Goal: Task Accomplishment & Management: Complete application form

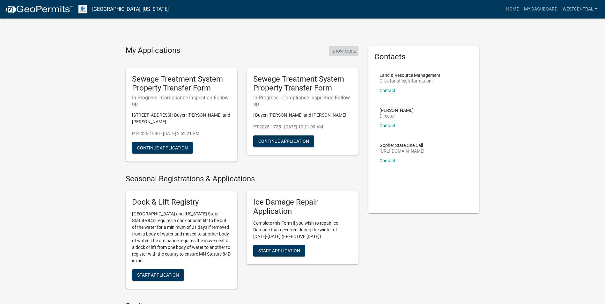
click at [338, 50] on button "Show More" at bounding box center [343, 51] width 29 height 11
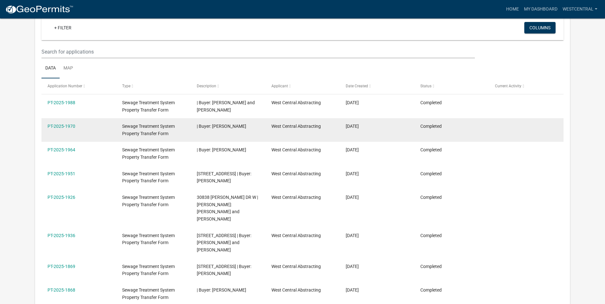
scroll to position [53, 0]
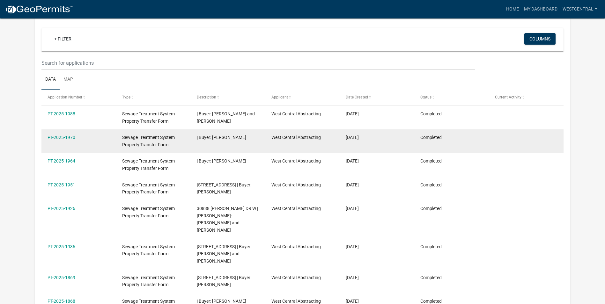
click at [535, 133] on datatable-body-cell at bounding box center [526, 142] width 75 height 24
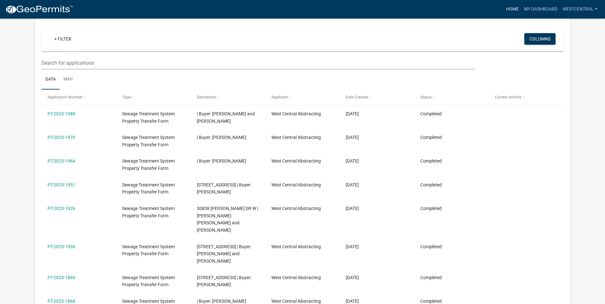
click at [513, 8] on link "Home" at bounding box center [513, 9] width 18 height 12
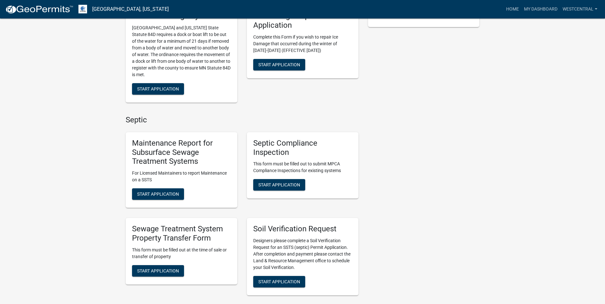
scroll to position [223, 0]
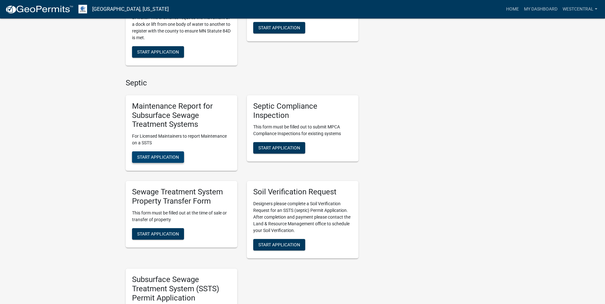
click at [166, 157] on span "Start Application" at bounding box center [158, 157] width 42 height 5
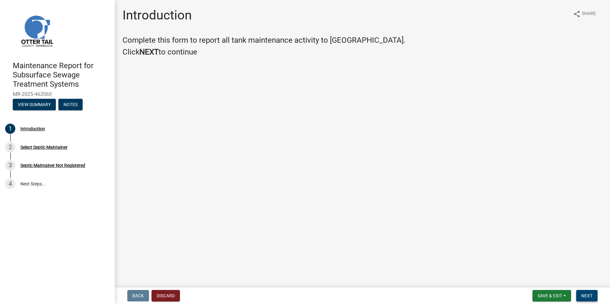
drag, startPoint x: 591, startPoint y: 298, endPoint x: 590, endPoint y: 294, distance: 3.9
click at [591, 298] on span "Next" at bounding box center [586, 296] width 11 height 5
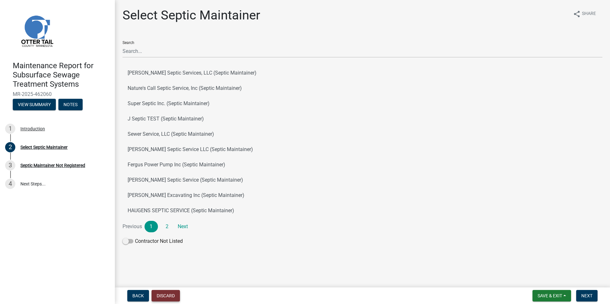
click at [173, 296] on button "Discard" at bounding box center [166, 295] width 28 height 11
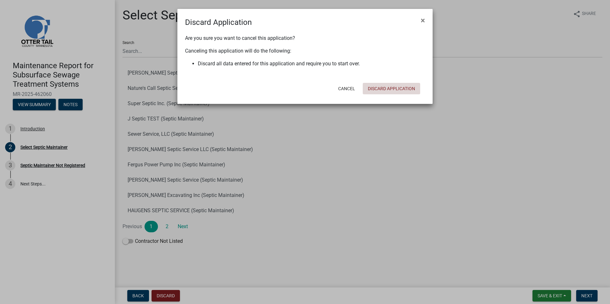
click at [389, 90] on button "Discard Application" at bounding box center [391, 88] width 57 height 11
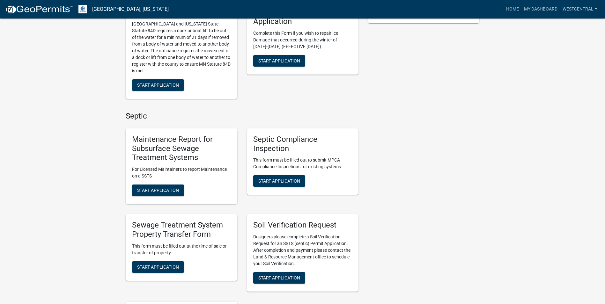
scroll to position [191, 0]
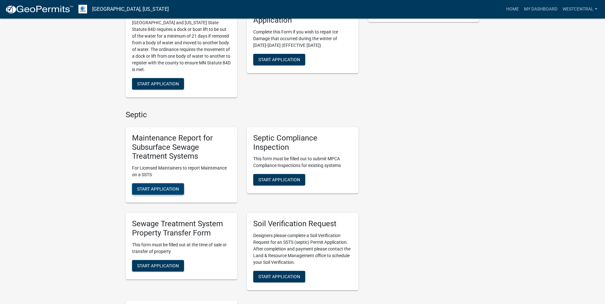
click at [164, 189] on span "Start Application" at bounding box center [158, 189] width 42 height 5
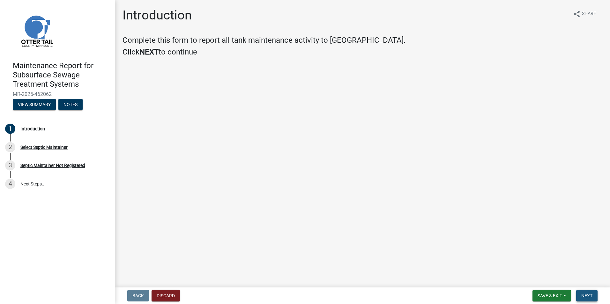
click at [594, 298] on button "Next" at bounding box center [586, 295] width 21 height 11
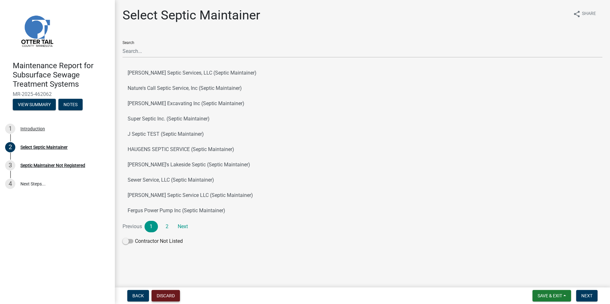
click at [168, 297] on button "Discard" at bounding box center [166, 295] width 28 height 11
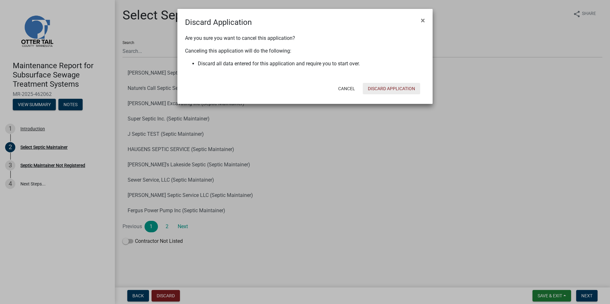
click at [381, 89] on button "Discard Application" at bounding box center [391, 88] width 57 height 11
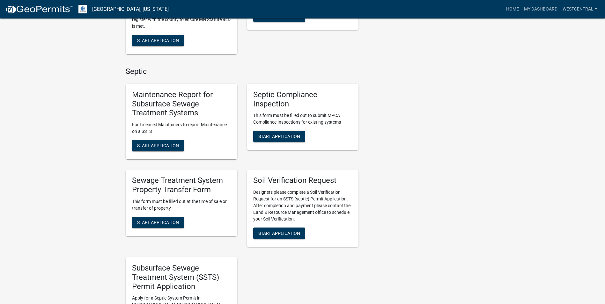
scroll to position [287, 0]
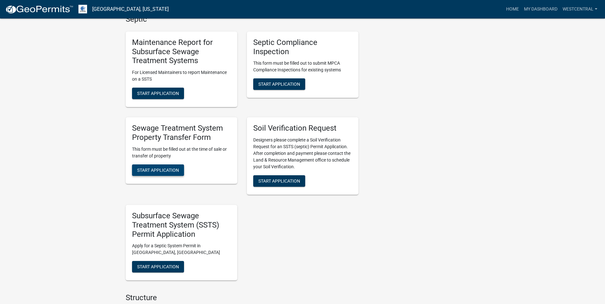
click at [165, 170] on span "Start Application" at bounding box center [158, 170] width 42 height 5
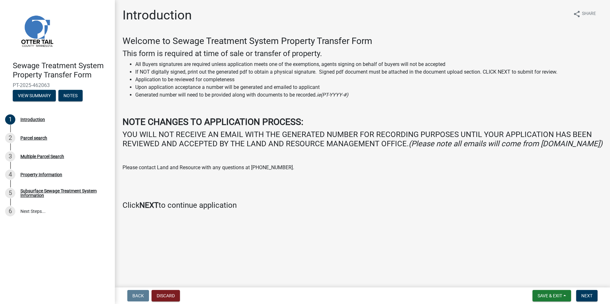
click at [173, 147] on h4 "YOU WILL NOT RECEIVE AN EMAIL WITH THE GENERATED NUMBER FOR RECORDING PURPOSES …" at bounding box center [363, 139] width 480 height 19
click at [593, 295] on button "Next" at bounding box center [586, 295] width 21 height 11
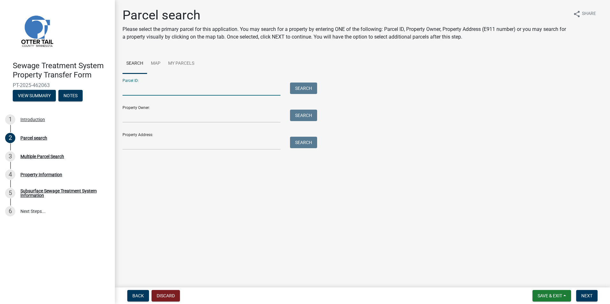
click at [132, 93] on input "Parcel ID:" at bounding box center [202, 89] width 158 height 13
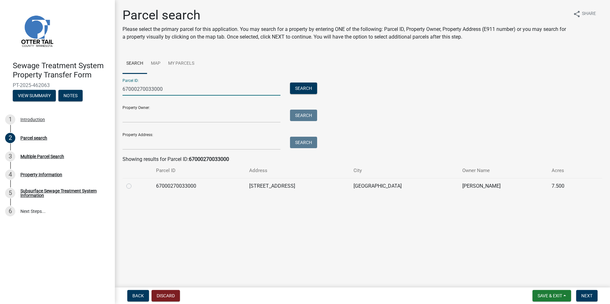
type input "67000270033000"
drag, startPoint x: 129, startPoint y: 185, endPoint x: 169, endPoint y: 228, distance: 58.9
click at [134, 183] on label at bounding box center [134, 183] width 0 height 0
click at [134, 185] on input "radio" at bounding box center [136, 185] width 4 height 4
radio input "true"
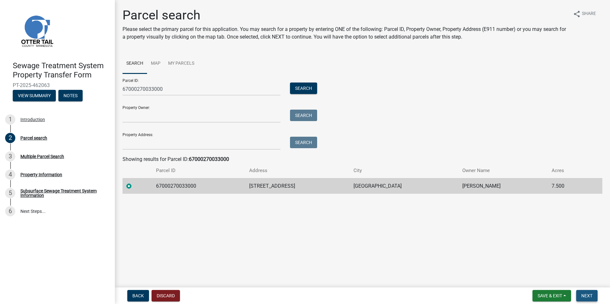
click at [585, 296] on span "Next" at bounding box center [586, 296] width 11 height 5
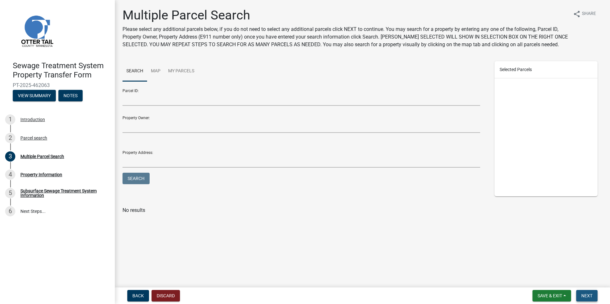
click at [584, 296] on span "Next" at bounding box center [586, 296] width 11 height 5
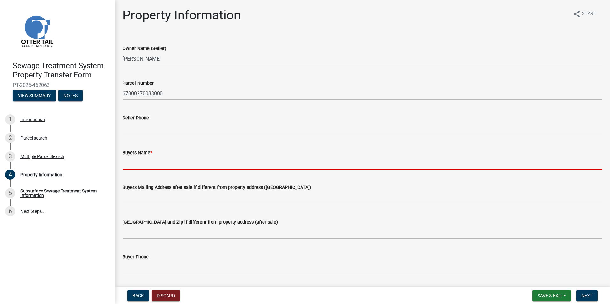
click at [133, 166] on input "Buyers Name *" at bounding box center [363, 163] width 480 height 13
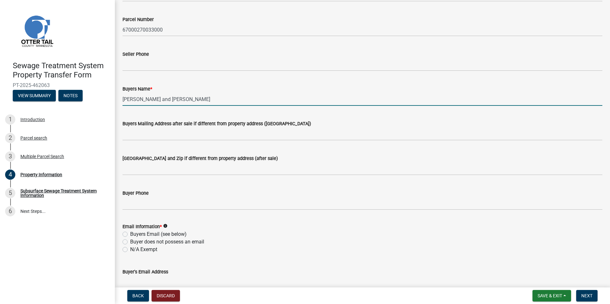
scroll to position [191, 0]
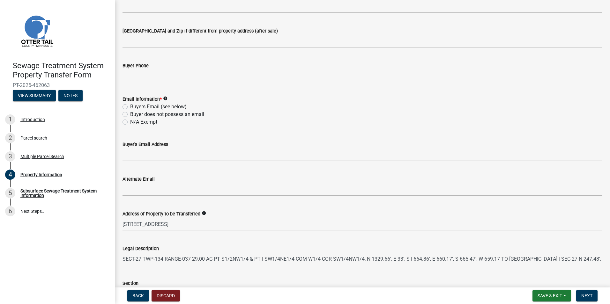
type input "[PERSON_NAME] and [PERSON_NAME]"
click at [130, 123] on label "N/A Exempt" at bounding box center [143, 122] width 27 height 8
click at [130, 123] on input "N/A Exempt" at bounding box center [132, 120] width 4 height 4
radio input "true"
click at [591, 298] on span "Next" at bounding box center [586, 296] width 11 height 5
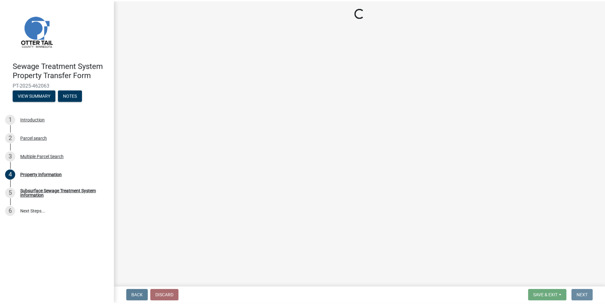
scroll to position [0, 0]
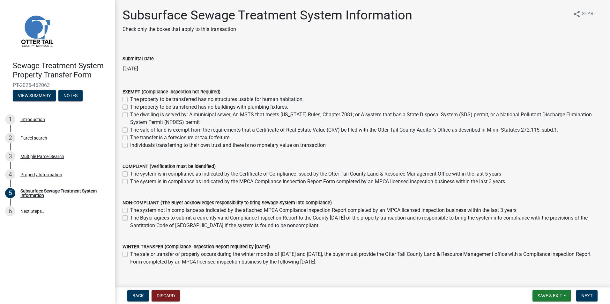
click at [130, 130] on label "The sale of land is exempt from the requirements that a Certificate of Real Est…" at bounding box center [344, 130] width 428 height 8
click at [130, 130] on input "The sale of land is exempt from the requirements that a Certificate of Real Est…" at bounding box center [132, 128] width 4 height 4
checkbox input "true"
checkbox input "false"
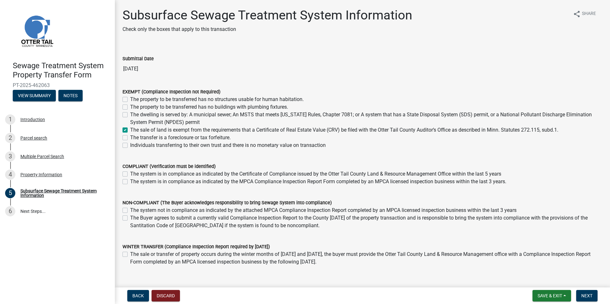
checkbox input "false"
checkbox input "true"
checkbox input "false"
click at [586, 295] on span "Next" at bounding box center [586, 296] width 11 height 5
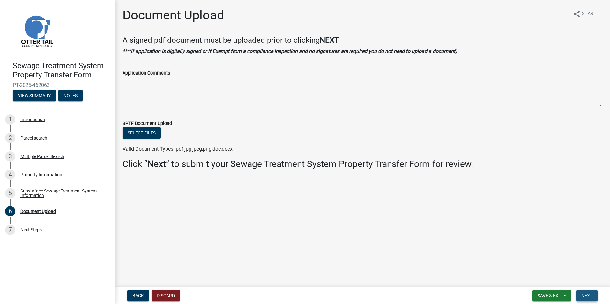
click at [592, 297] on span "Next" at bounding box center [586, 296] width 11 height 5
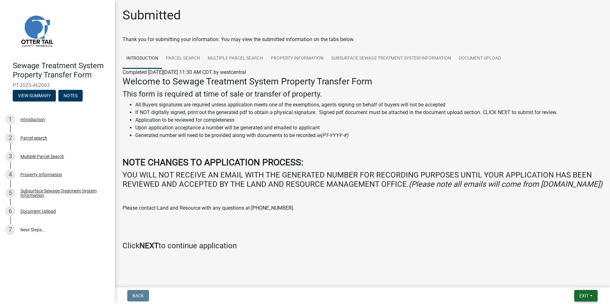
click at [592, 295] on button "Exit" at bounding box center [585, 295] width 23 height 11
click at [573, 277] on button "Save & Exit" at bounding box center [572, 279] width 51 height 15
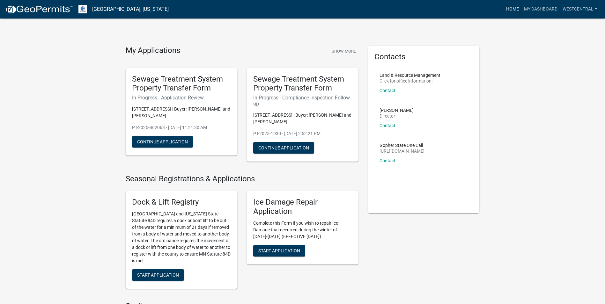
click at [509, 7] on link "Home" at bounding box center [513, 9] width 18 height 12
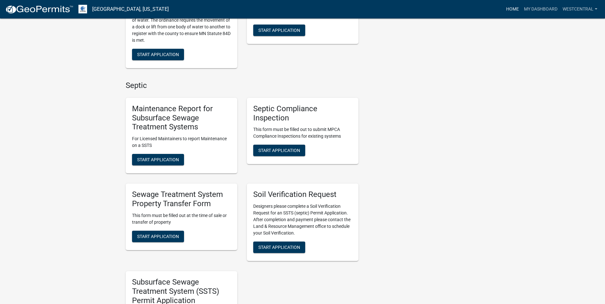
scroll to position [223, 0]
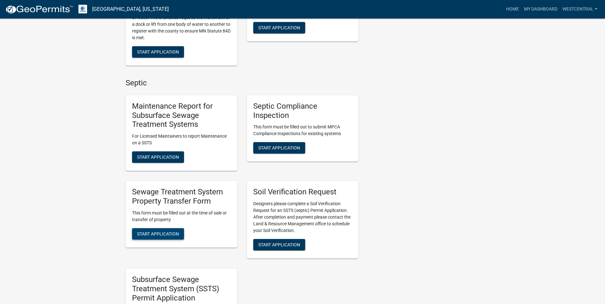
click at [170, 236] on span "Start Application" at bounding box center [158, 233] width 42 height 5
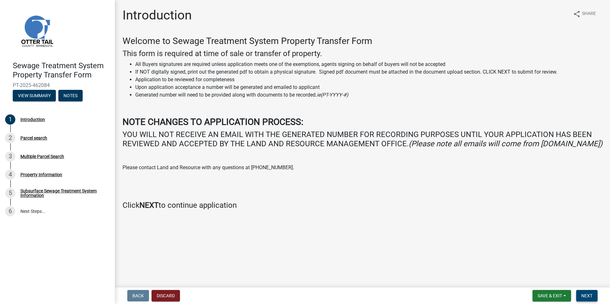
click at [590, 295] on span "Next" at bounding box center [586, 296] width 11 height 5
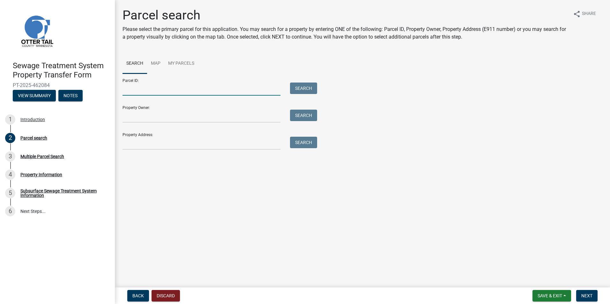
drag, startPoint x: 129, startPoint y: 95, endPoint x: 134, endPoint y: 97, distance: 5.9
click at [129, 95] on input "Parcel ID:" at bounding box center [202, 89] width 158 height 13
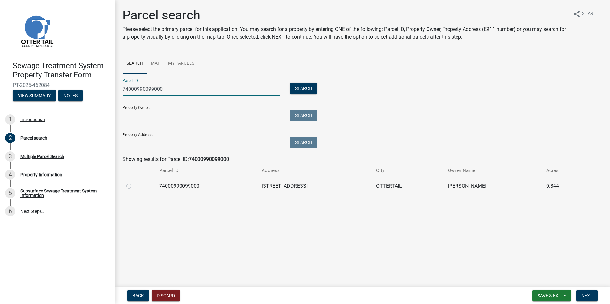
type input "74000990099000"
click at [134, 183] on label at bounding box center [134, 183] width 0 height 0
click at [134, 187] on input "radio" at bounding box center [136, 185] width 4 height 4
radio input "true"
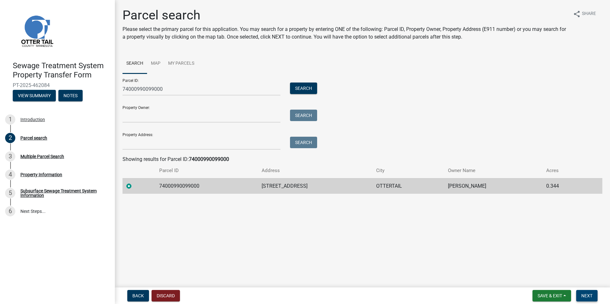
click at [590, 295] on span "Next" at bounding box center [586, 296] width 11 height 5
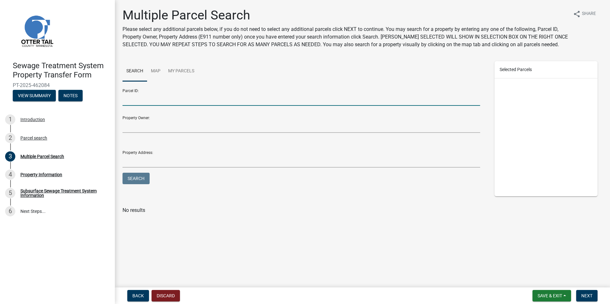
drag, startPoint x: 127, startPoint y: 102, endPoint x: 134, endPoint y: 102, distance: 7.3
click at [127, 102] on input "Parcel ID:" at bounding box center [302, 99] width 358 height 13
click at [123, 173] on button "Search" at bounding box center [136, 178] width 27 height 11
drag, startPoint x: 141, startPoint y: 99, endPoint x: 163, endPoint y: 107, distance: 23.3
click at [141, 99] on input "74000330100000" at bounding box center [302, 99] width 358 height 13
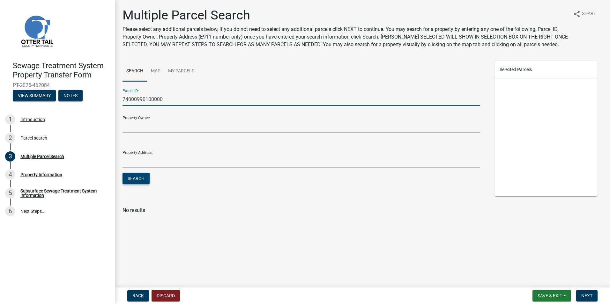
type input "74000990100000"
click at [141, 177] on button "Search" at bounding box center [136, 178] width 27 height 11
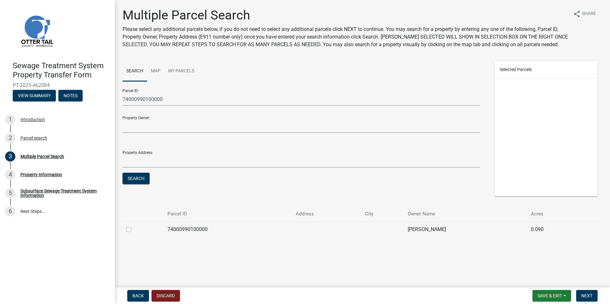
click at [134, 226] on label at bounding box center [134, 226] width 0 height 0
click at [134, 229] on input "checkbox" at bounding box center [136, 228] width 4 height 4
checkbox input "true"
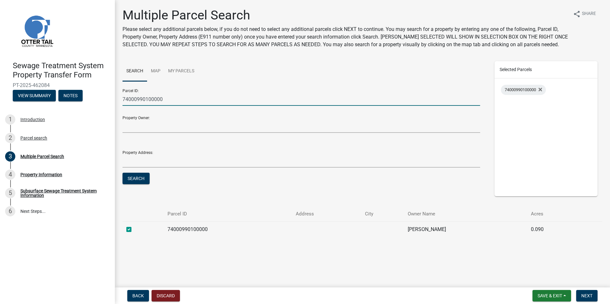
click at [169, 98] on input "74000990100000" at bounding box center [302, 99] width 358 height 13
drag, startPoint x: 154, startPoint y: 99, endPoint x: 189, endPoint y: 101, distance: 35.2
click at [154, 99] on input "74000990100000" at bounding box center [302, 99] width 358 height 13
type input "74000990101000"
click at [123, 173] on button "Search" at bounding box center [136, 178] width 27 height 11
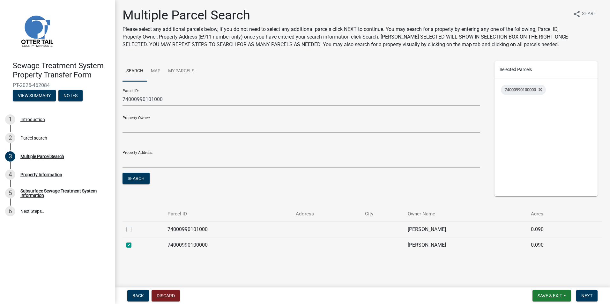
click at [134, 226] on label at bounding box center [134, 226] width 0 height 0
click at [134, 229] on input "checkbox" at bounding box center [136, 228] width 4 height 4
checkbox input "true"
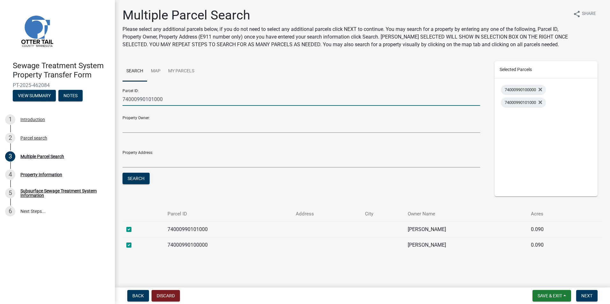
click at [153, 99] on input "74000990101000" at bounding box center [302, 99] width 358 height 13
type input "74000990102000"
click at [131, 178] on button "Search" at bounding box center [136, 178] width 27 height 11
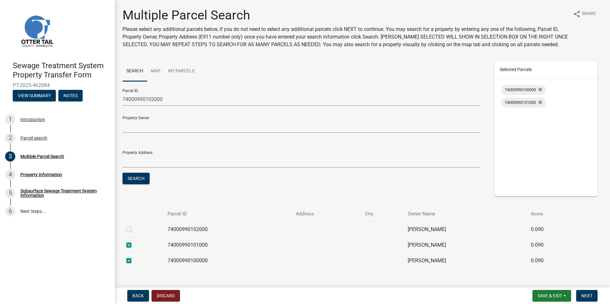
click at [134, 226] on label at bounding box center [134, 226] width 0 height 0
click at [134, 230] on input "checkbox" at bounding box center [136, 228] width 4 height 4
checkbox input "true"
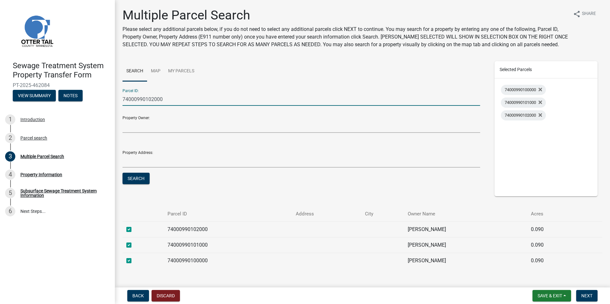
click at [154, 101] on input "74000990102000" at bounding box center [302, 99] width 358 height 13
type input "74000990103000"
click at [141, 176] on button "Search" at bounding box center [136, 178] width 27 height 11
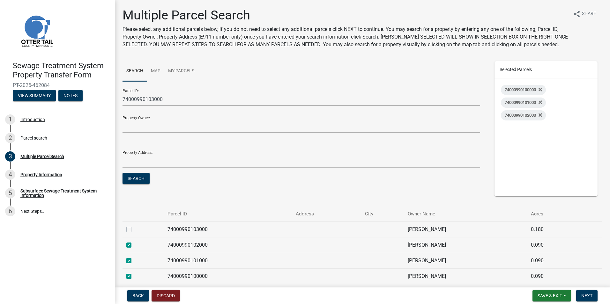
click at [134, 226] on label at bounding box center [134, 226] width 0 height 0
click at [134, 229] on input "checkbox" at bounding box center [136, 228] width 4 height 4
checkbox input "true"
click at [593, 298] on span "Next" at bounding box center [586, 296] width 11 height 5
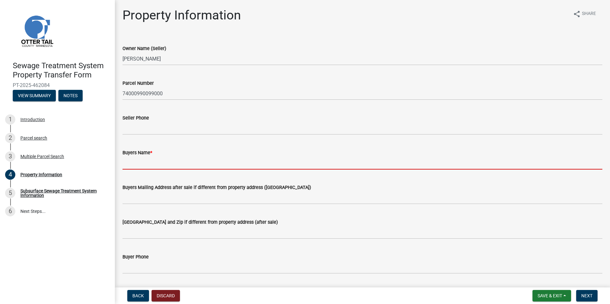
drag, startPoint x: 134, startPoint y: 164, endPoint x: 138, endPoint y: 163, distance: 3.3
click at [134, 164] on input "Buyers Name *" at bounding box center [363, 163] width 480 height 13
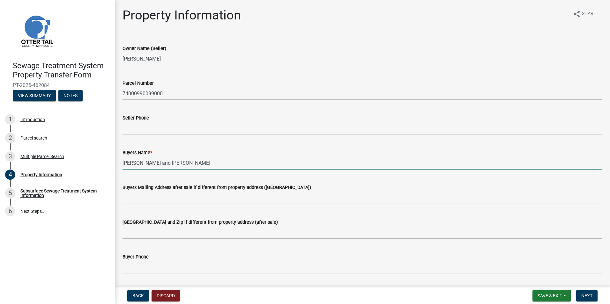
type input "[PERSON_NAME] and [PERSON_NAME]"
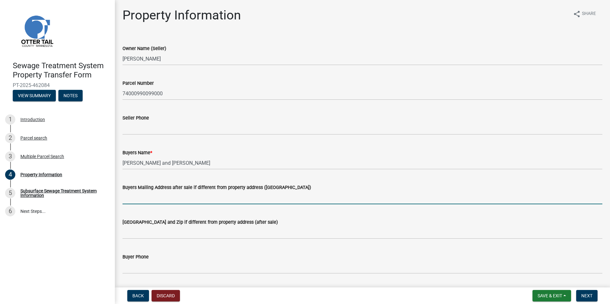
drag, startPoint x: 130, startPoint y: 200, endPoint x: 244, endPoint y: 213, distance: 114.0
click at [130, 200] on input "Buyers Mailing Address after sale if different from property address ([GEOGRAPH…" at bounding box center [363, 197] width 480 height 13
type input "[STREET_ADDRESS]"
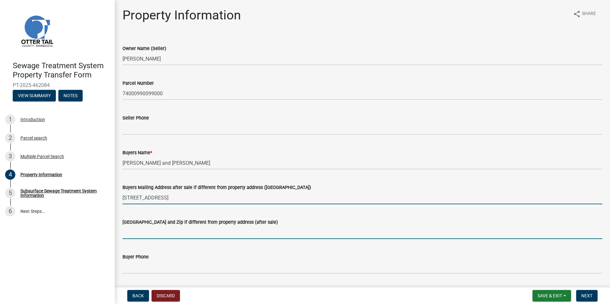
click at [138, 235] on input "[GEOGRAPHIC_DATA] and Zip if different from property address (after sale)" at bounding box center [363, 232] width 480 height 13
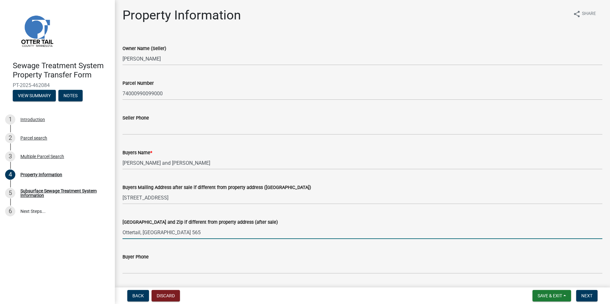
type input "Ottertail, [GEOGRAPHIC_DATA] 56571"
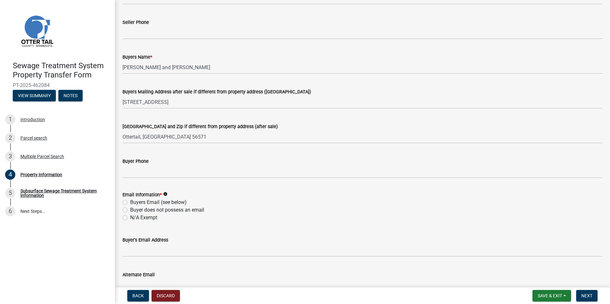
click at [122, 174] on div "Buyer Phone" at bounding box center [363, 164] width 490 height 30
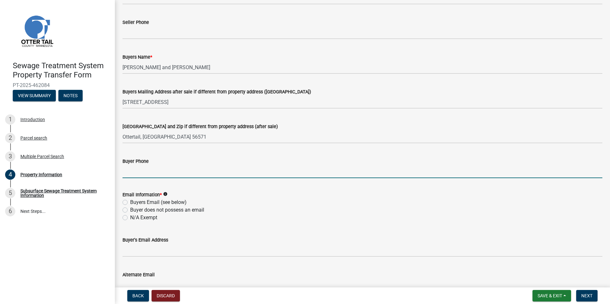
click at [124, 173] on input "Buyer Phone" at bounding box center [363, 171] width 480 height 13
type input "[PHONE_NUMBER]"
click at [130, 200] on label "Buyers Email (see below)" at bounding box center [158, 203] width 56 height 8
click at [130, 200] on input "Buyers Email (see below)" at bounding box center [132, 201] width 4 height 4
radio input "true"
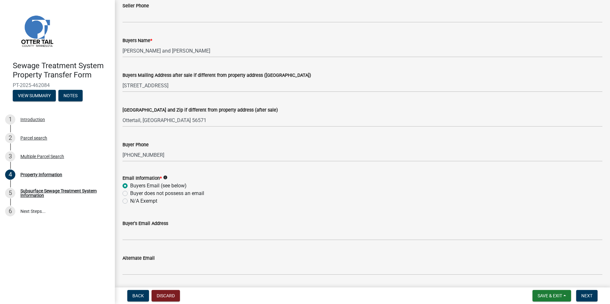
scroll to position [128, 0]
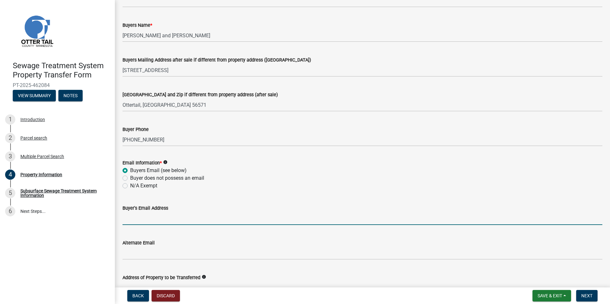
click at [130, 217] on input "Buyer's Email Address" at bounding box center [363, 218] width 480 height 13
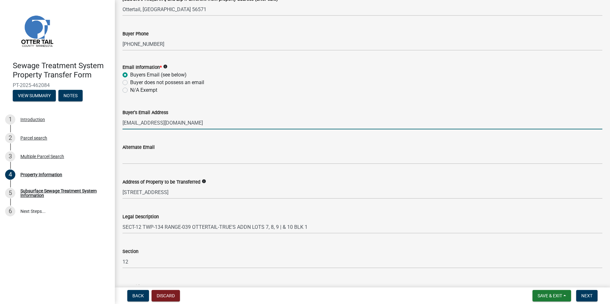
scroll to position [272, 0]
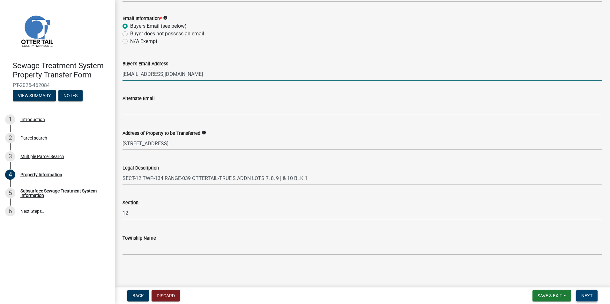
type input "[EMAIL_ADDRESS][DOMAIN_NAME]"
click at [580, 296] on button "Next" at bounding box center [586, 295] width 21 height 11
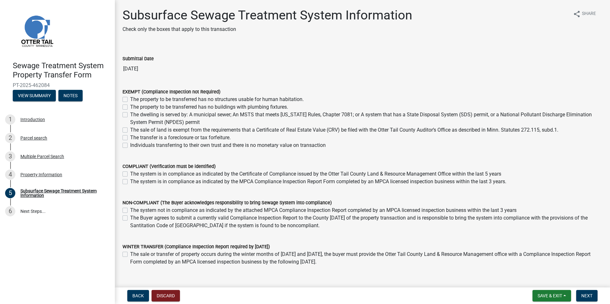
click at [130, 210] on label "The system not in compliance as indicated by the attached MPCA Compliance Inspe…" at bounding box center [323, 211] width 386 height 8
click at [130, 210] on input "The system not in compliance as indicated by the attached MPCA Compliance Inspe…" at bounding box center [132, 209] width 4 height 4
checkbox input "true"
checkbox input "false"
click at [584, 298] on span "Next" at bounding box center [586, 296] width 11 height 5
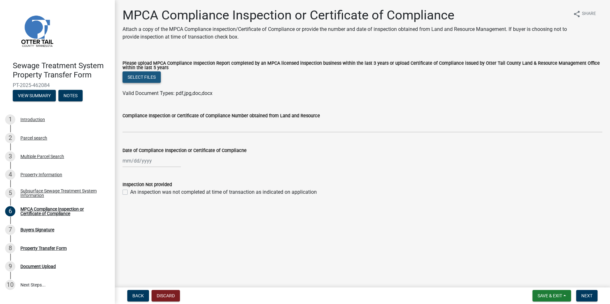
click at [142, 76] on button "Select files" at bounding box center [142, 76] width 38 height 11
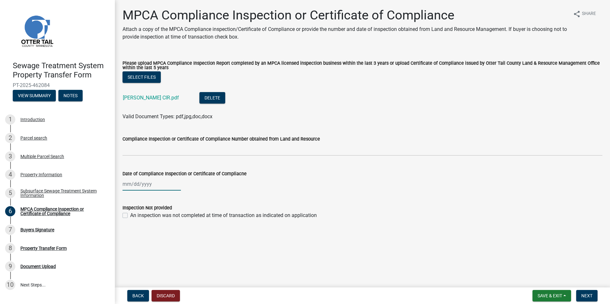
click at [127, 185] on div at bounding box center [152, 184] width 58 height 13
select select "8"
select select "2025"
click at [170, 227] on div "8" at bounding box center [170, 228] width 10 height 10
type input "[DATE]"
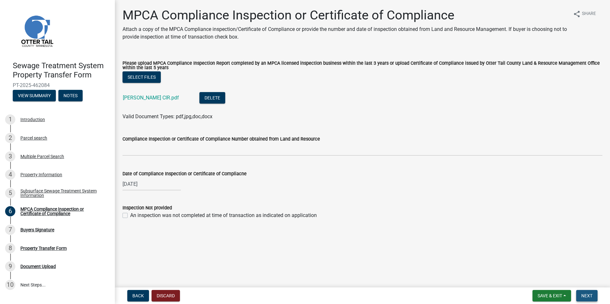
click at [585, 297] on span "Next" at bounding box center [586, 296] width 11 height 5
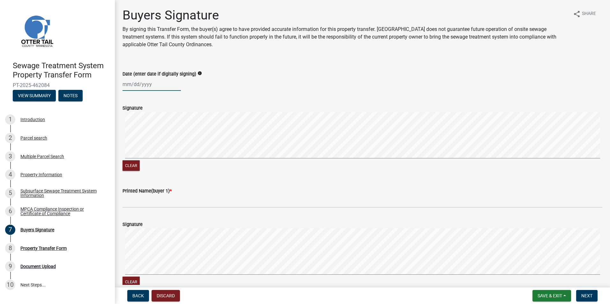
click at [142, 88] on div at bounding box center [152, 84] width 58 height 13
select select "8"
select select "2025"
click at [139, 140] on div "12" at bounding box center [139, 139] width 10 height 10
type input "[DATE]"
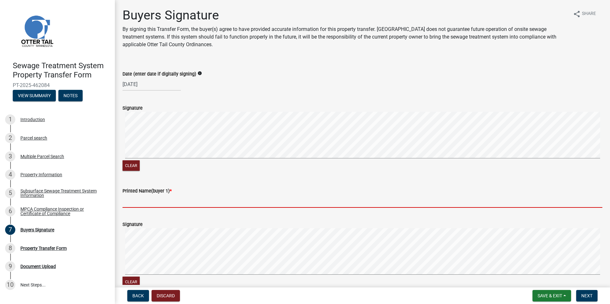
drag, startPoint x: 125, startPoint y: 202, endPoint x: 161, endPoint y: 200, distance: 35.8
click at [126, 202] on input "Printed Name(buyer 1) *" at bounding box center [363, 201] width 480 height 13
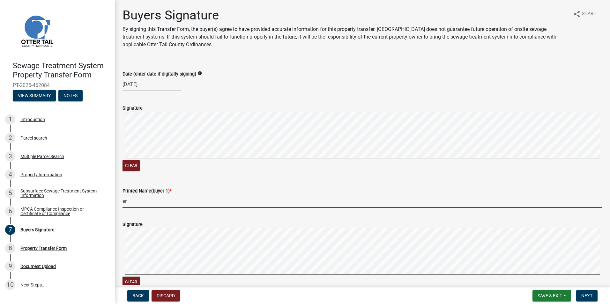
type input "e"
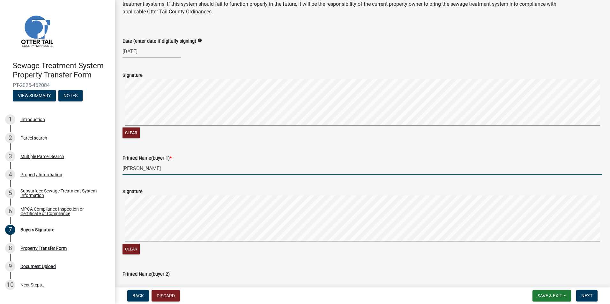
scroll to position [160, 0]
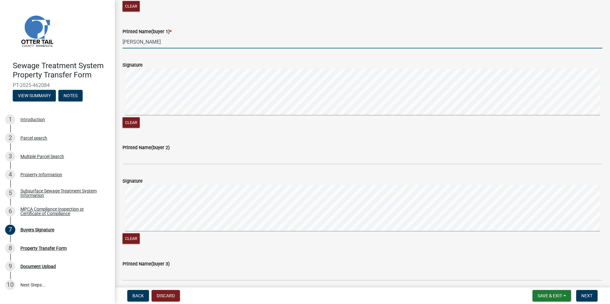
type input "[PERSON_NAME]"
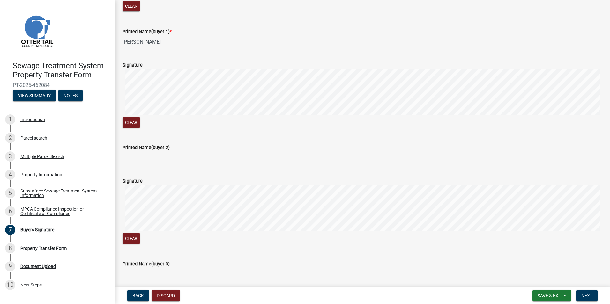
click at [124, 160] on input "Printed Name(buyer 2)" at bounding box center [363, 158] width 480 height 13
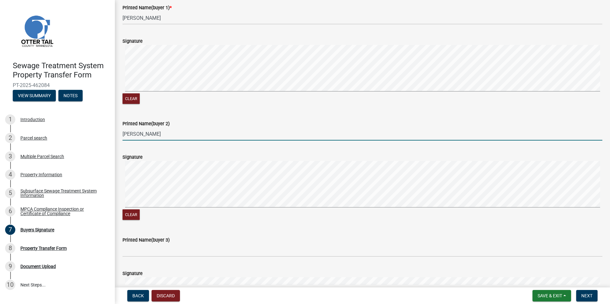
scroll to position [223, 0]
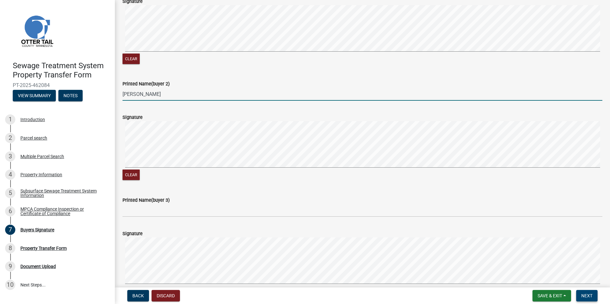
type input "[PERSON_NAME]"
click at [588, 294] on span "Next" at bounding box center [586, 296] width 11 height 5
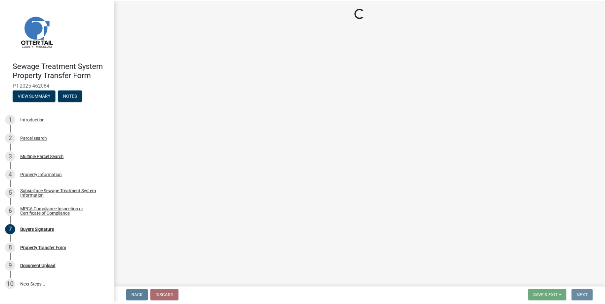
scroll to position [0, 0]
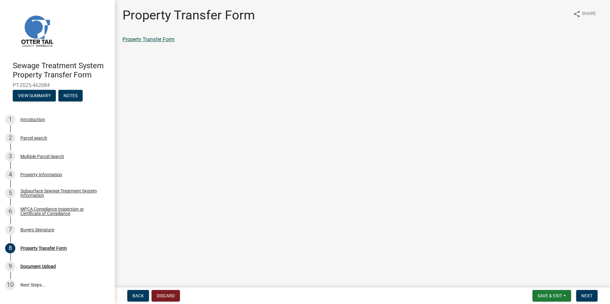
click at [150, 37] on link "Property Transfer Form" at bounding box center [149, 39] width 52 height 6
click at [560, 294] on span "Save & Exit" at bounding box center [550, 296] width 25 height 5
click at [552, 281] on button "Save & Exit" at bounding box center [545, 279] width 51 height 15
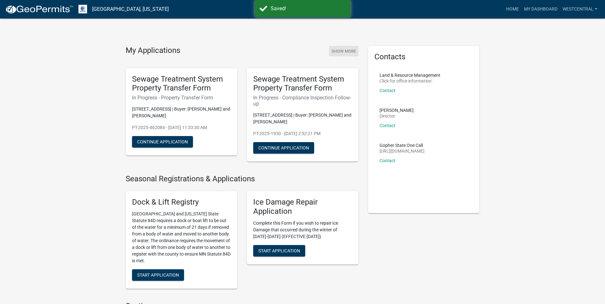
click at [342, 49] on button "Show More" at bounding box center [343, 51] width 29 height 11
